Goal: Task Accomplishment & Management: Use online tool/utility

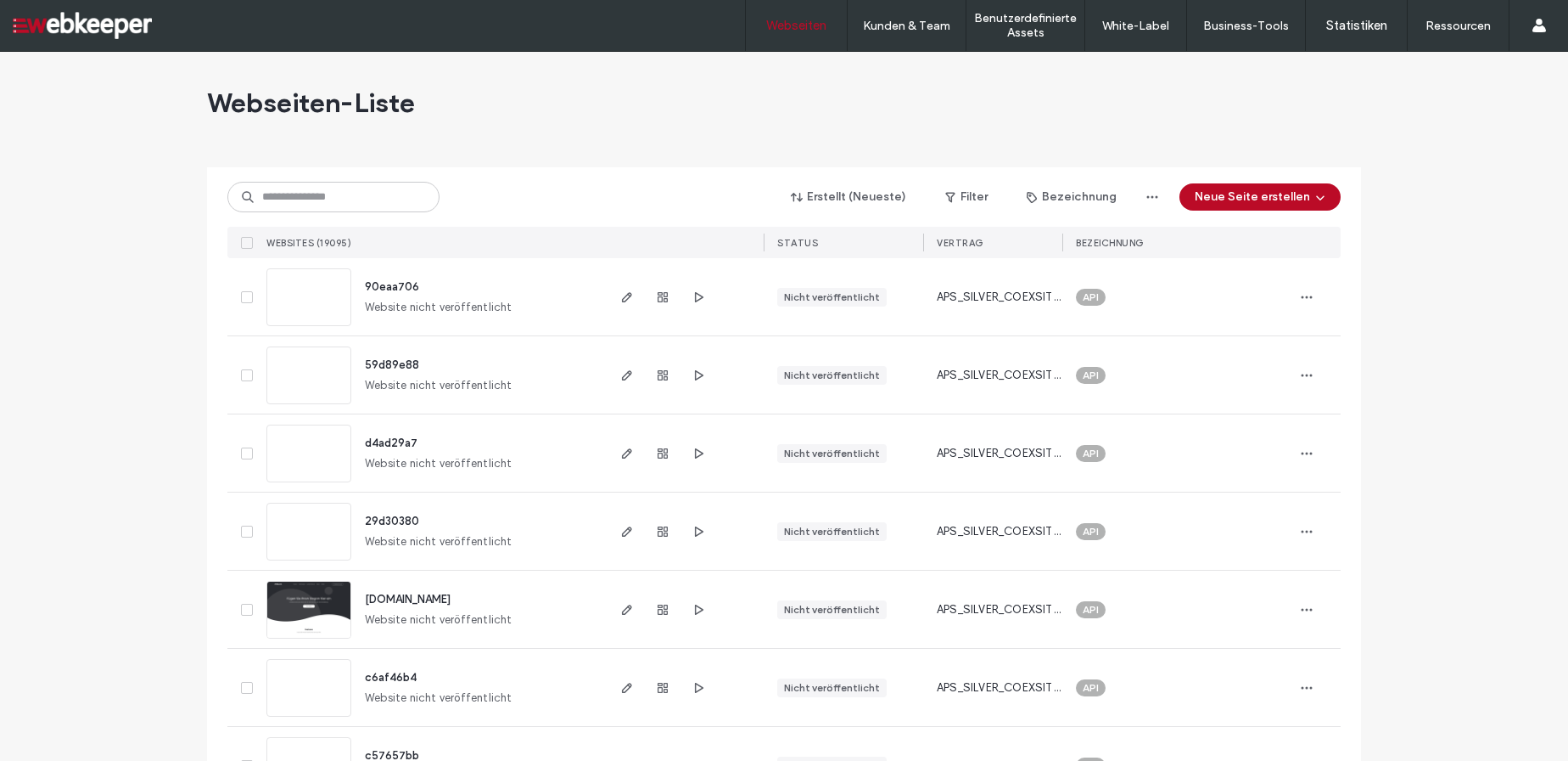
click at [594, 162] on div at bounding box center [784, 160] width 1154 height 13
click at [621, 607] on icon "button" at bounding box center [627, 609] width 13 height 13
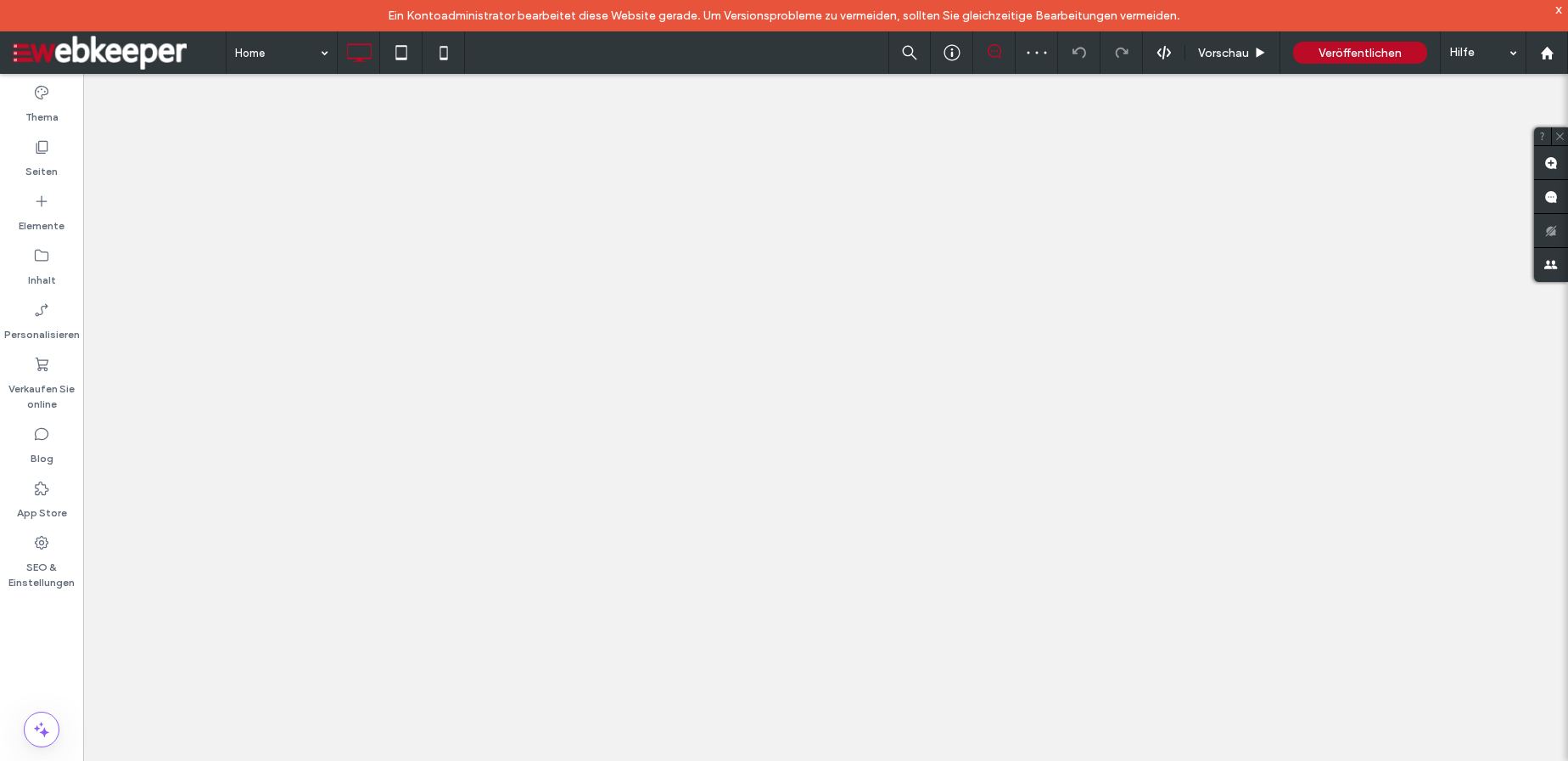
click at [53, 171] on label "Seiten" at bounding box center [41, 167] width 32 height 23
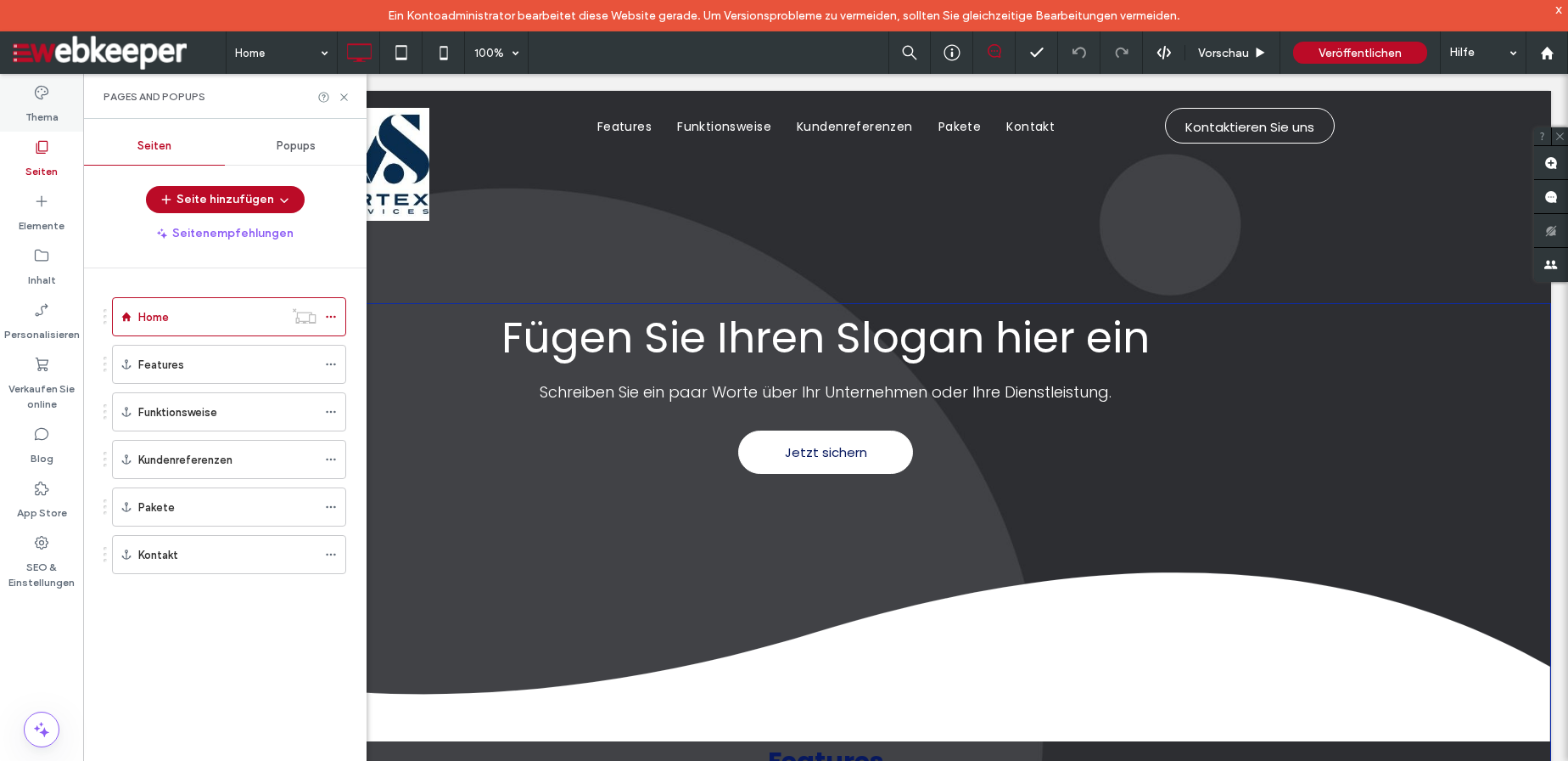
click at [52, 101] on div "Thema" at bounding box center [41, 104] width 84 height 54
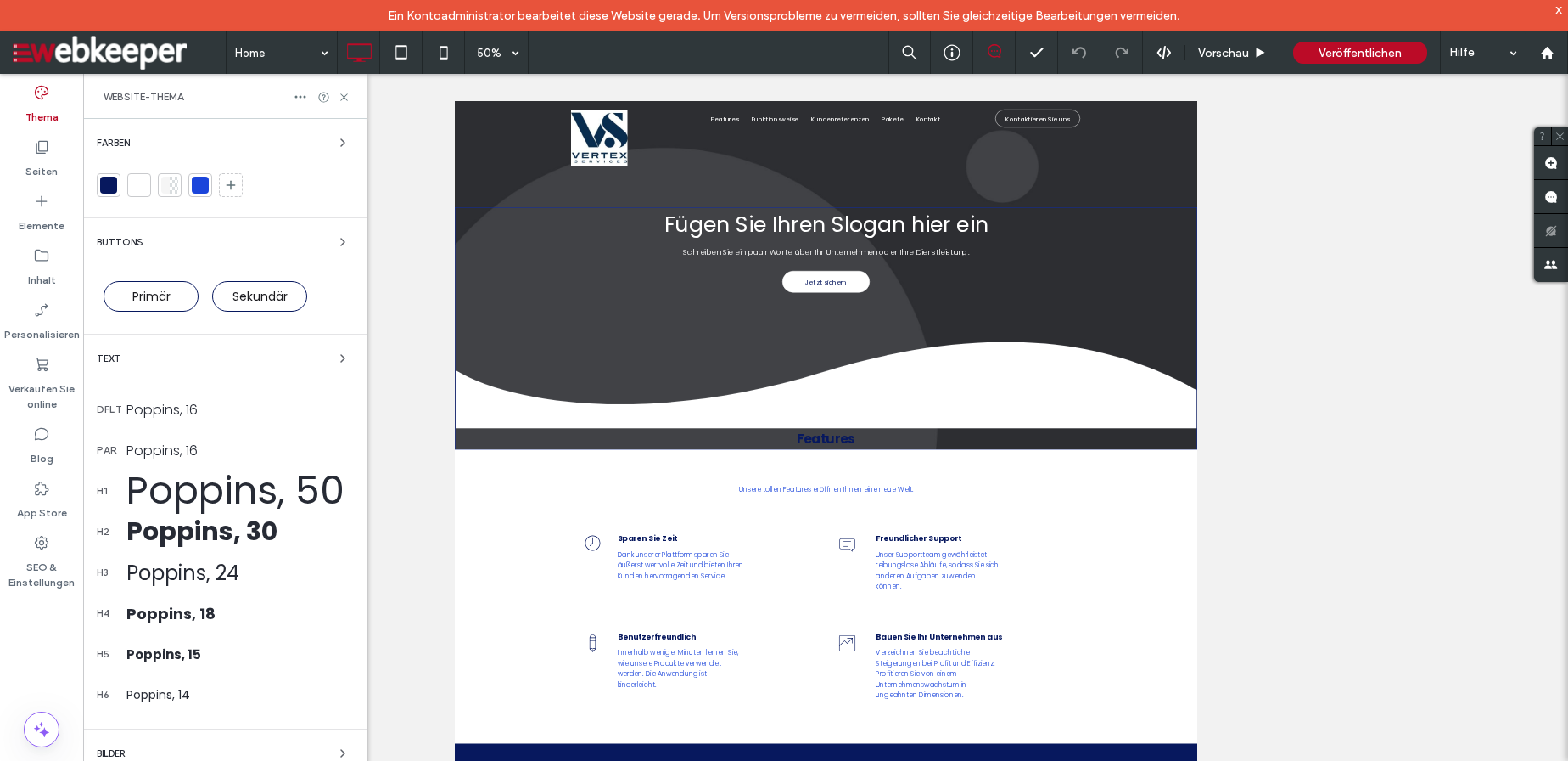
click at [311, 100] on div "Website-Thema" at bounding box center [225, 96] width 242 height 13
click at [306, 97] on icon at bounding box center [300, 96] width 13 height 13
